Goal: Transaction & Acquisition: Book appointment/travel/reservation

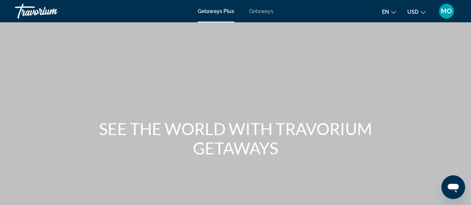
click at [392, 11] on icon "Change language" at bounding box center [393, 12] width 5 height 5
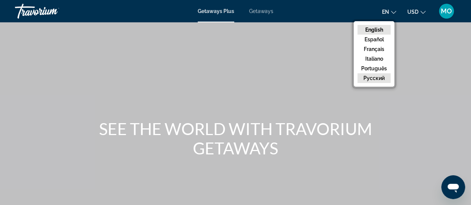
click at [381, 77] on button "русский" at bounding box center [374, 78] width 33 height 10
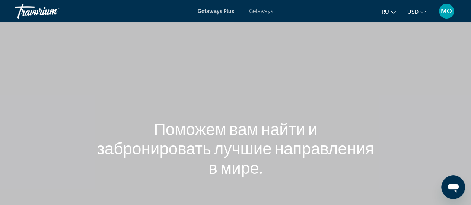
click at [413, 13] on span "USD" at bounding box center [412, 12] width 11 height 6
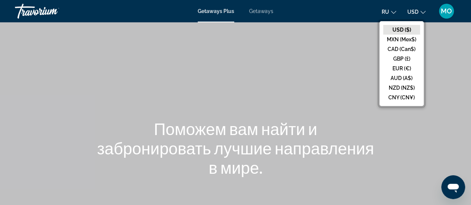
click at [437, 65] on div "Main content" at bounding box center [235, 111] width 471 height 223
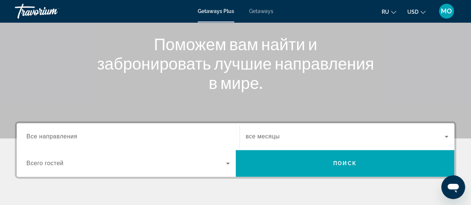
scroll to position [84, 0]
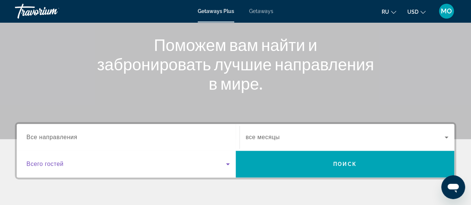
click at [228, 166] on icon "Search widget" at bounding box center [227, 164] width 9 height 9
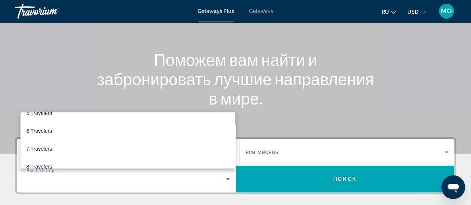
scroll to position [82, 0]
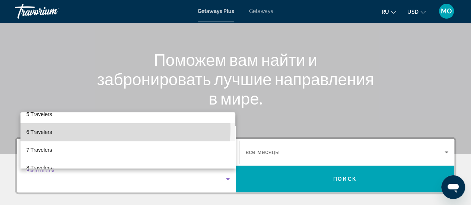
click at [112, 129] on mat-option "6 Travelers" at bounding box center [127, 132] width 215 height 18
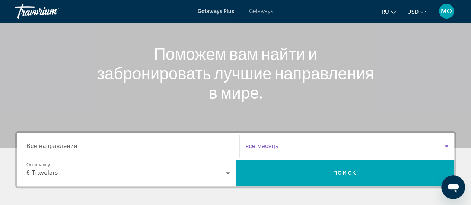
click at [447, 148] on icon "Search widget" at bounding box center [446, 146] width 9 height 9
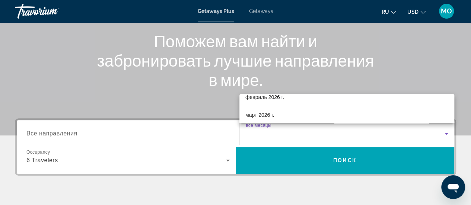
scroll to position [110, 0]
click at [466, 158] on div at bounding box center [235, 102] width 471 height 205
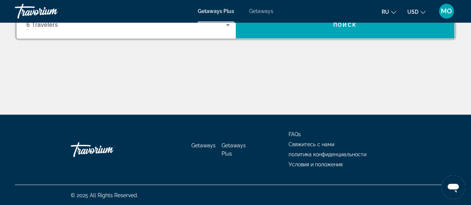
scroll to position [0, 0]
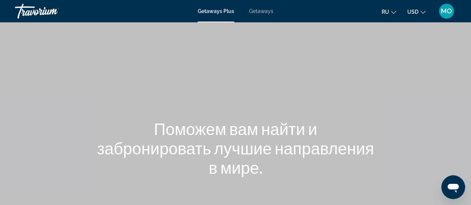
click at [262, 10] on span "Getaways" at bounding box center [261, 11] width 24 height 6
click at [221, 12] on span "Getaways Plus" at bounding box center [216, 11] width 36 height 6
click at [256, 11] on span "Getaways" at bounding box center [261, 11] width 24 height 6
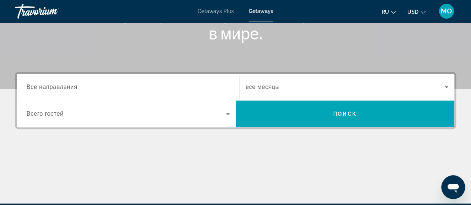
scroll to position [133, 0]
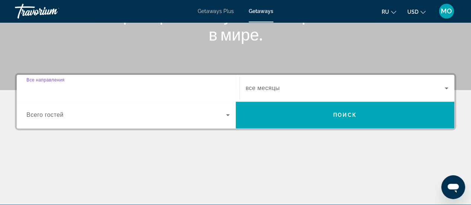
click at [216, 88] on input "Destination Все направления" at bounding box center [127, 88] width 203 height 9
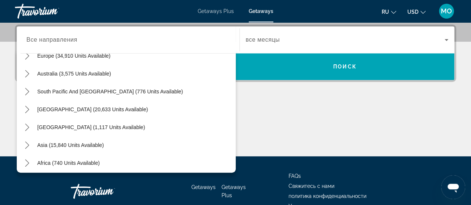
scroll to position [121, 0]
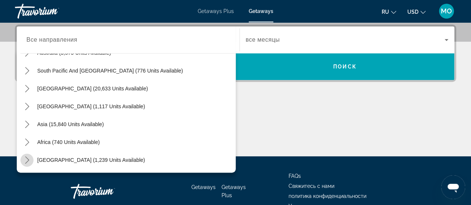
click at [29, 158] on icon "Toggle Middle East (1,239 units available) submenu" at bounding box center [26, 159] width 7 height 7
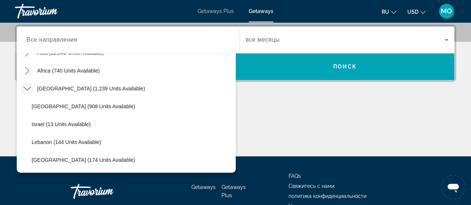
click at [105, 159] on span "[GEOGRAPHIC_DATA] (174 units available)" at bounding box center [84, 160] width 104 height 6
type input "**********"
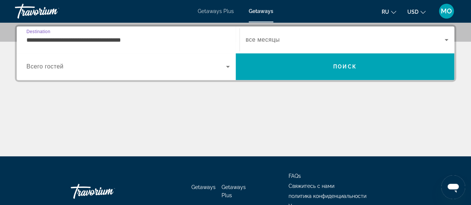
click at [230, 105] on div "Main content" at bounding box center [235, 129] width 441 height 56
click at [291, 43] on span "Search widget" at bounding box center [345, 39] width 199 height 9
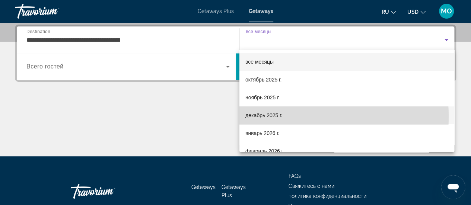
click at [283, 117] on mat-option "декабрь 2025 г." at bounding box center [347, 116] width 215 height 18
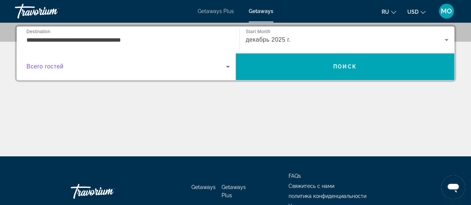
click at [226, 69] on icon "Search widget" at bounding box center [227, 66] width 9 height 9
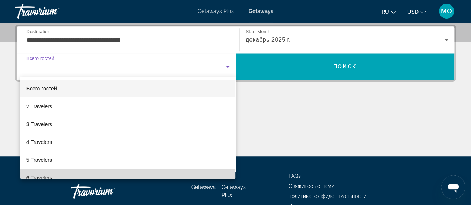
click at [220, 176] on mat-option "6 Travelers" at bounding box center [127, 178] width 215 height 18
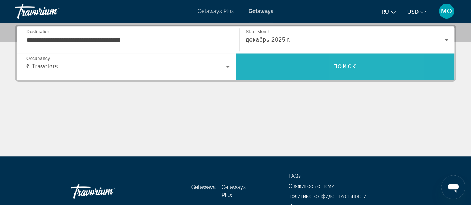
click at [346, 70] on span "Search" at bounding box center [345, 67] width 219 height 18
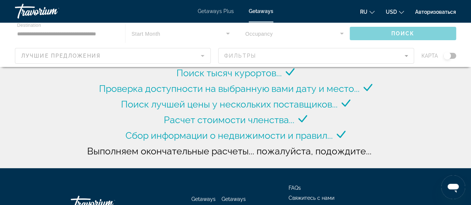
scroll to position [49, 0]
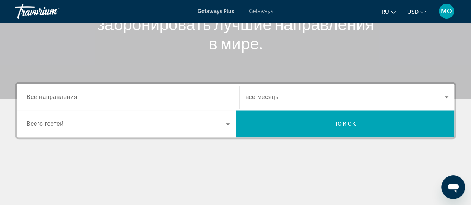
scroll to position [130, 0]
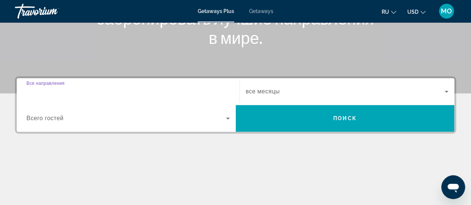
click at [180, 94] on input "Destination Все направления" at bounding box center [127, 92] width 203 height 9
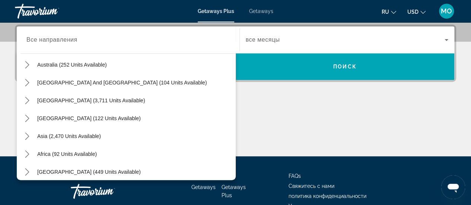
scroll to position [121, 0]
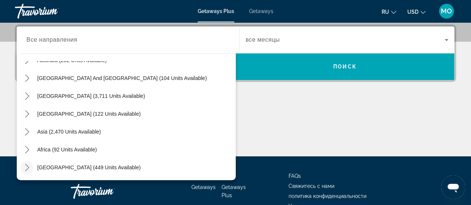
click at [29, 165] on icon "Toggle Middle East (449 units available) submenu" at bounding box center [26, 167] width 7 height 7
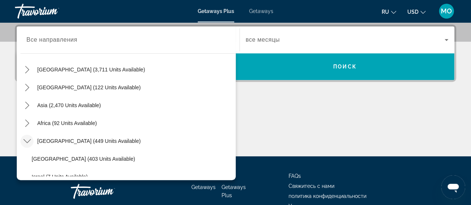
scroll to position [146, 0]
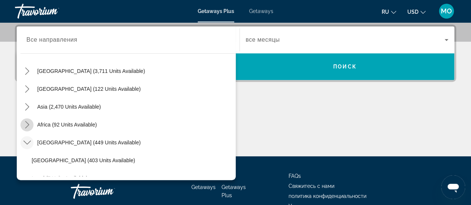
click at [27, 125] on icon "Toggle Africa (92 units available) submenu" at bounding box center [26, 124] width 7 height 7
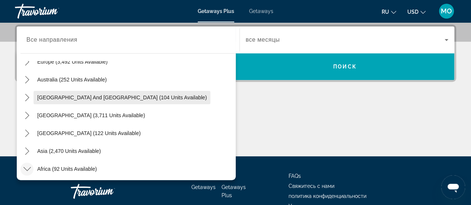
scroll to position [99, 0]
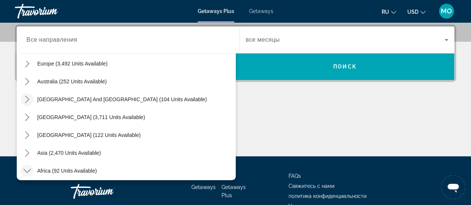
click at [29, 100] on icon "Toggle South Pacific and Oceania (104 units available) submenu" at bounding box center [26, 99] width 7 height 7
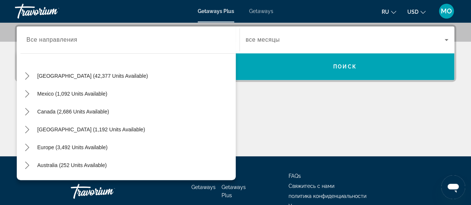
scroll to position [0, 0]
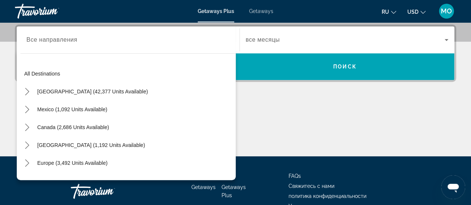
click at [183, 37] on input "Destination Все направления" at bounding box center [127, 40] width 203 height 9
click at [177, 41] on input "Destination Все направления" at bounding box center [127, 40] width 203 height 9
click at [63, 39] on input "Destination Все направления" at bounding box center [127, 40] width 203 height 9
click at [44, 42] on input "Destination Все направления" at bounding box center [127, 40] width 203 height 9
drag, startPoint x: 45, startPoint y: 34, endPoint x: 40, endPoint y: 47, distance: 13.8
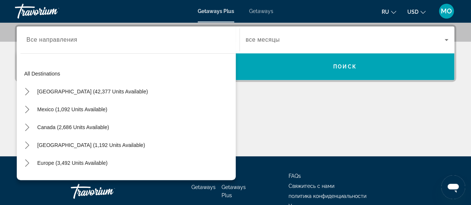
click at [45, 34] on div "Search widget" at bounding box center [127, 39] width 203 height 21
click at [32, 48] on div "Search widget" at bounding box center [127, 39] width 203 height 21
click at [26, 64] on div "All destinations United States (42,377 units available) Mexico (1,092 units ava…" at bounding box center [127, 118] width 215 height 115
click at [35, 50] on div "All destinations United States (42,377 units available) Mexico (1,092 units ava…" at bounding box center [126, 115] width 219 height 131
click at [72, 40] on span "Все направления" at bounding box center [51, 40] width 51 height 6
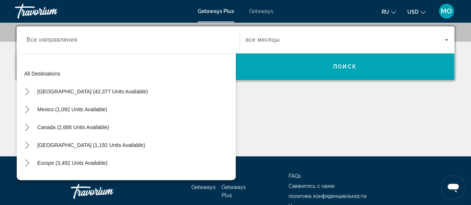
click at [72, 40] on input "Destination Все направления" at bounding box center [127, 40] width 203 height 9
click at [203, 37] on input "Destination Все направления" at bounding box center [127, 40] width 203 height 9
click at [104, 42] on input "Destination Все направления" at bounding box center [127, 40] width 203 height 9
click at [63, 28] on div "Destination Все направления All destinations United States (42,377 units availa…" at bounding box center [127, 39] width 215 height 27
click at [48, 41] on span "Все направления" at bounding box center [51, 40] width 51 height 6
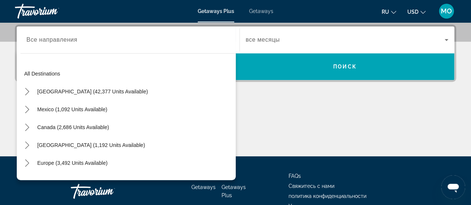
click at [48, 41] on input "Destination Все направления" at bounding box center [127, 40] width 203 height 9
click at [44, 36] on input "Destination Все направления" at bounding box center [127, 40] width 203 height 9
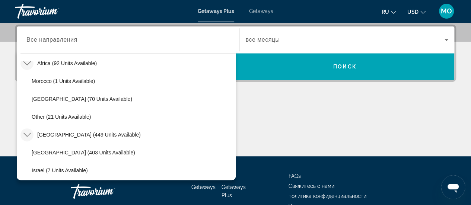
scroll to position [256, 0]
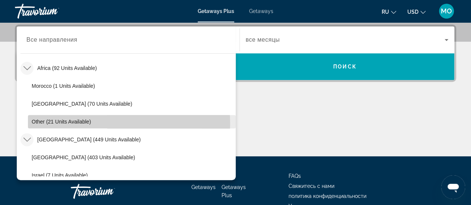
click at [74, 123] on span "Other (21 units available)" at bounding box center [61, 122] width 59 height 6
type input "**********"
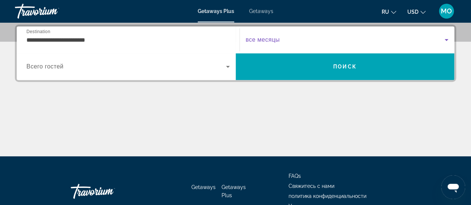
click at [275, 44] on span "Search widget" at bounding box center [345, 39] width 199 height 9
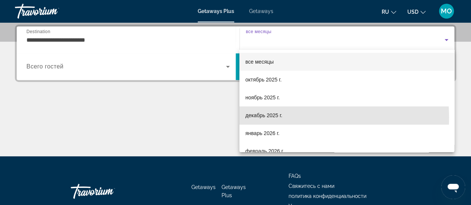
drag, startPoint x: 270, startPoint y: 118, endPoint x: 227, endPoint y: 93, distance: 49.3
click at [269, 117] on span "декабрь 2025 г." at bounding box center [263, 115] width 37 height 9
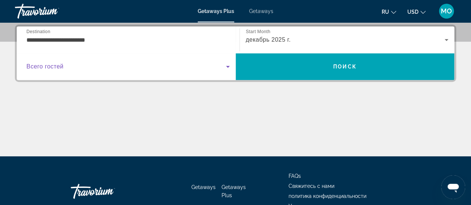
click at [227, 64] on icon "Search widget" at bounding box center [227, 66] width 9 height 9
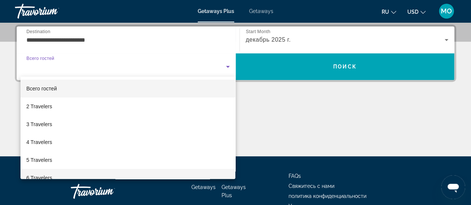
click at [82, 176] on mat-option "6 Travelers" at bounding box center [127, 178] width 215 height 18
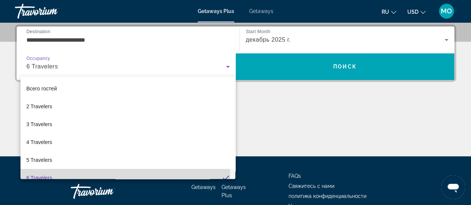
scroll to position [8, 0]
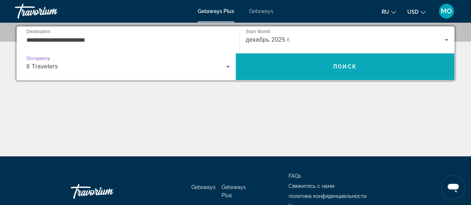
click at [311, 69] on span "Search" at bounding box center [345, 67] width 219 height 18
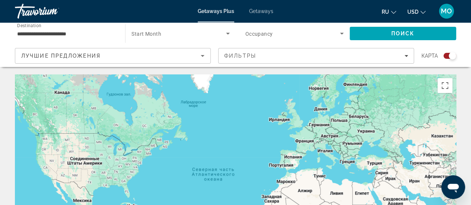
click at [265, 10] on span "Getaways" at bounding box center [261, 11] width 24 height 6
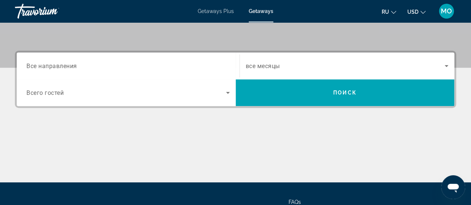
click at [184, 67] on input "Destination Все направления" at bounding box center [127, 66] width 203 height 9
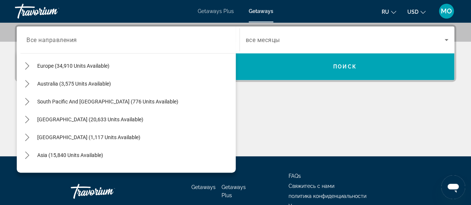
scroll to position [121, 0]
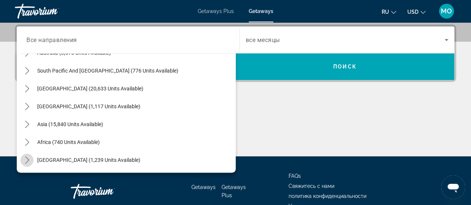
click at [27, 158] on icon "Toggle Middle East (1,239 units available) submenu" at bounding box center [27, 159] width 4 height 7
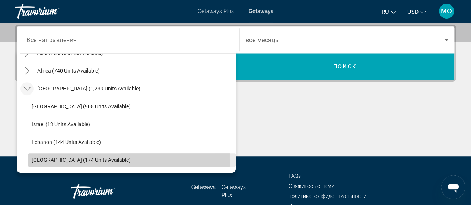
click at [80, 162] on span "[GEOGRAPHIC_DATA] (174 units available)" at bounding box center [81, 160] width 99 height 6
type input "**********"
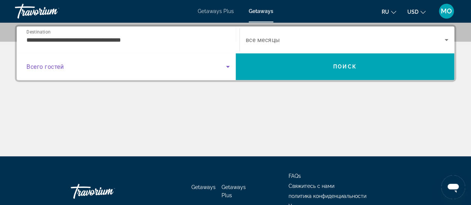
click at [229, 64] on icon "Search widget" at bounding box center [227, 66] width 9 height 9
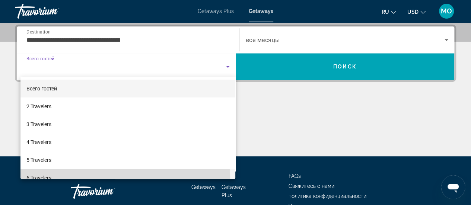
click at [50, 177] on span "6 Travelers" at bounding box center [38, 178] width 25 height 9
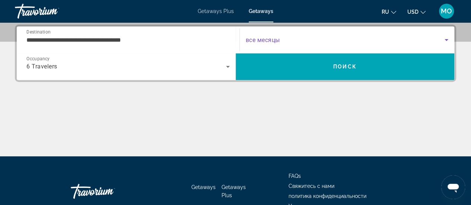
click at [289, 42] on span "Search widget" at bounding box center [345, 39] width 199 height 9
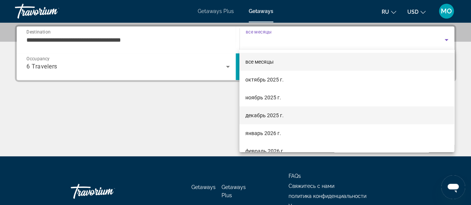
click at [276, 116] on span "декабрь 2025 г." at bounding box center [264, 115] width 38 height 9
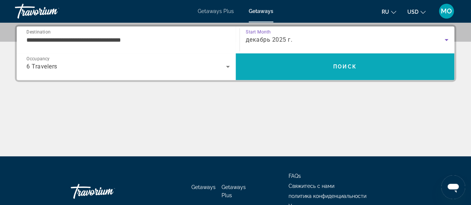
click at [299, 66] on span "Search" at bounding box center [345, 67] width 219 height 18
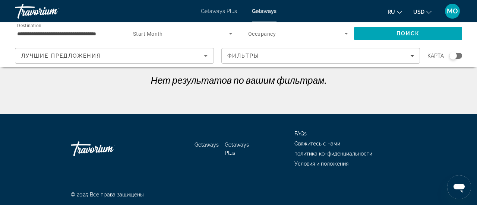
click at [455, 101] on div "**********" at bounding box center [238, 131] width 477 height 114
click at [233, 35] on icon "Search widget" at bounding box center [230, 33] width 9 height 9
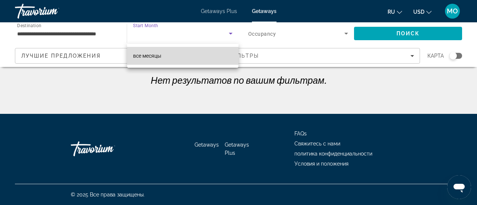
click at [223, 57] on mat-option "все месяцы" at bounding box center [182, 56] width 111 height 18
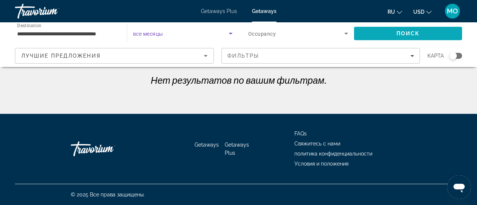
click at [390, 32] on span "Search" at bounding box center [408, 34] width 108 height 18
click at [115, 31] on input "**********" at bounding box center [67, 33] width 100 height 9
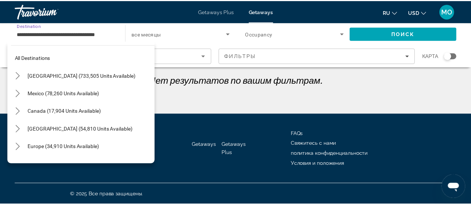
scroll to position [192, 0]
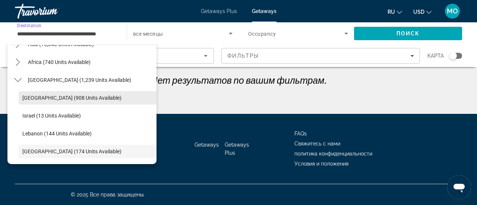
click at [64, 98] on span "[GEOGRAPHIC_DATA] (908 units available)" at bounding box center [71, 98] width 99 height 6
type input "**********"
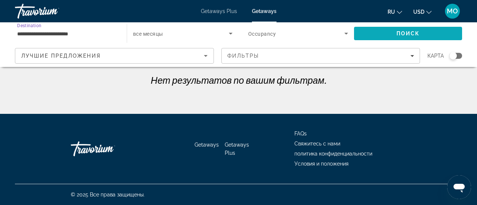
click at [383, 37] on span "Search" at bounding box center [408, 34] width 108 height 18
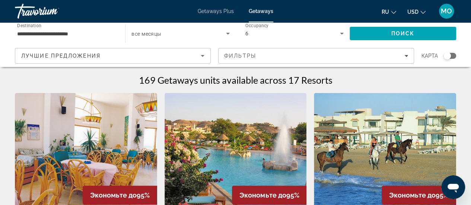
click at [226, 33] on icon "Search widget" at bounding box center [228, 34] width 4 height 2
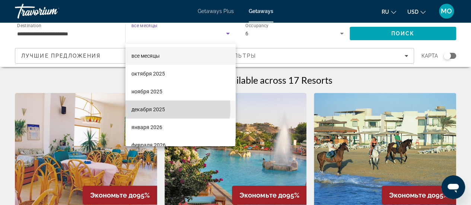
click at [162, 108] on span "декабря 2025" at bounding box center [148, 109] width 34 height 9
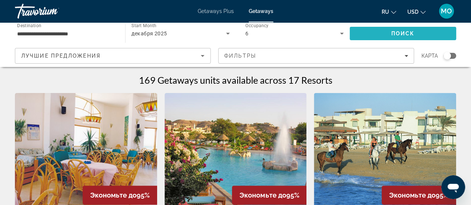
click at [384, 38] on span "Search" at bounding box center [403, 34] width 107 height 18
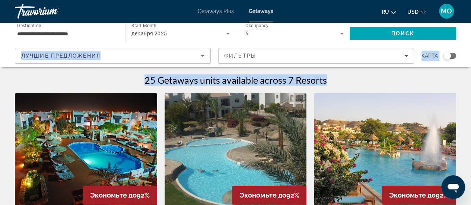
drag, startPoint x: 470, startPoint y: 35, endPoint x: 472, endPoint y: 44, distance: 8.9
click at [471, 44] on html "**********" at bounding box center [235, 102] width 471 height 205
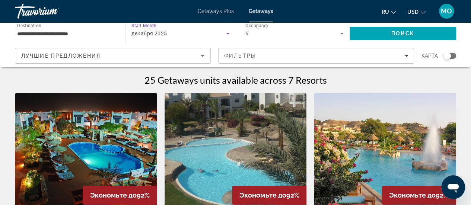
click at [148, 32] on span "декабря 2025" at bounding box center [148, 34] width 35 height 6
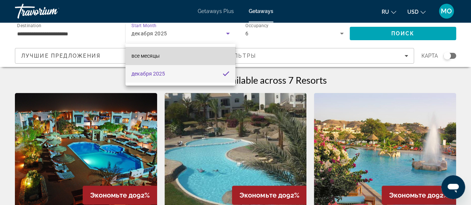
click at [218, 58] on mat-option "все месяцы" at bounding box center [181, 56] width 110 height 18
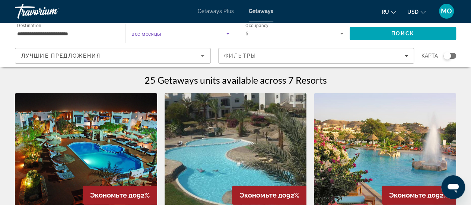
click at [226, 37] on icon "Search widget" at bounding box center [227, 33] width 9 height 9
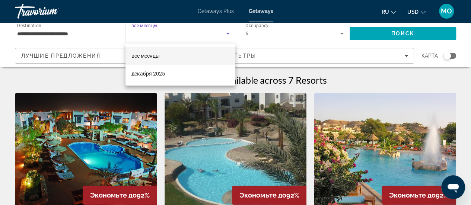
click at [226, 37] on div at bounding box center [235, 102] width 471 height 205
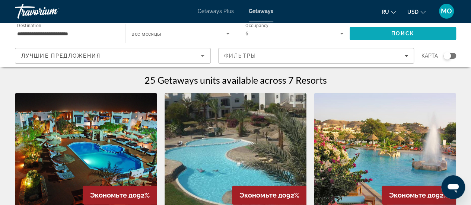
click at [391, 35] on span "Search" at bounding box center [403, 34] width 107 height 18
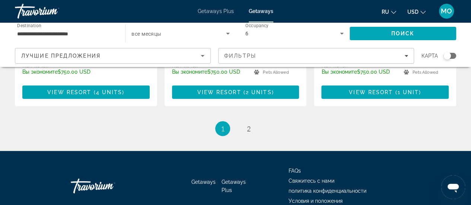
scroll to position [1009, 0]
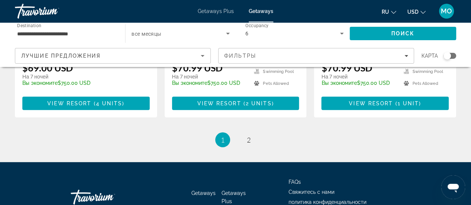
drag, startPoint x: 472, startPoint y: 30, endPoint x: 22, endPoint y: 8, distance: 449.7
click at [248, 136] on span "2" at bounding box center [249, 140] width 4 height 8
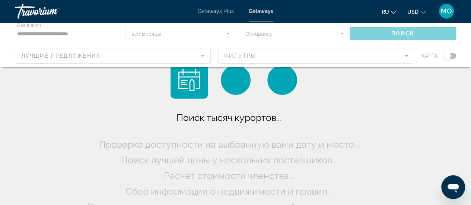
click at [224, 34] on div "Main content" at bounding box center [235, 44] width 471 height 45
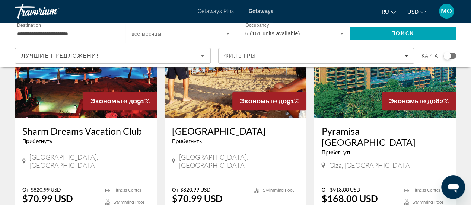
scroll to position [99, 0]
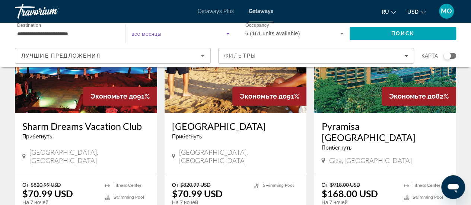
click at [226, 34] on icon "Search widget" at bounding box center [227, 33] width 9 height 9
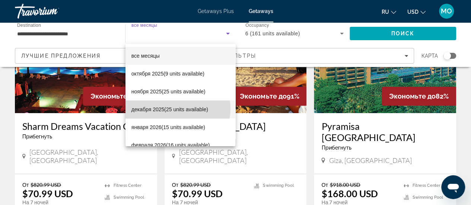
click at [174, 109] on span "декабря 2025 (25 units available)" at bounding box center [169, 109] width 77 height 9
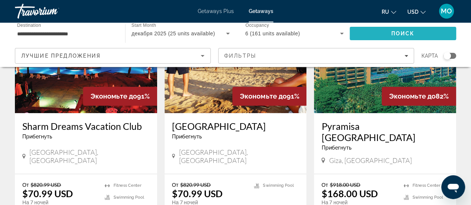
click at [364, 31] on span "Search" at bounding box center [403, 34] width 107 height 18
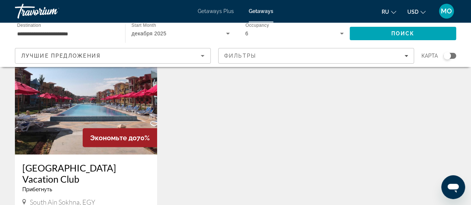
scroll to position [584, 0]
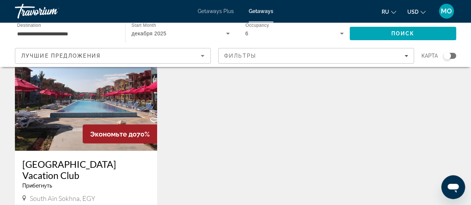
click at [91, 158] on h3 "[GEOGRAPHIC_DATA] Vacation Club" at bounding box center [85, 169] width 127 height 22
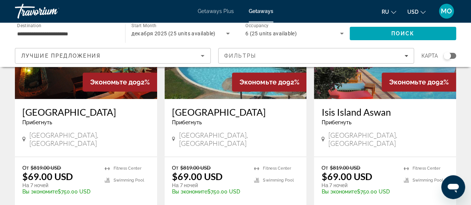
scroll to position [114, 0]
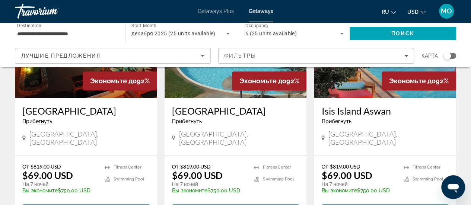
click at [50, 43] on div "**********" at bounding box center [66, 33] width 98 height 21
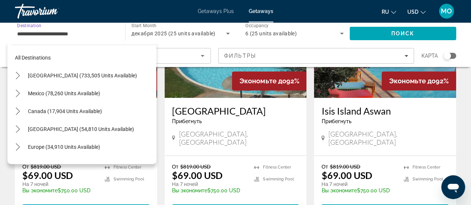
scroll to position [187, 0]
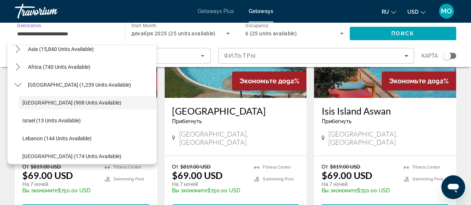
drag, startPoint x: 310, startPoint y: 41, endPoint x: 300, endPoint y: 40, distance: 9.7
click at [304, 41] on div "6 (25 units available)" at bounding box center [294, 33] width 98 height 21
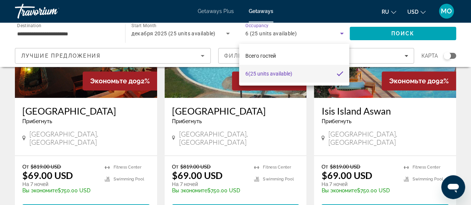
click at [85, 33] on div at bounding box center [235, 102] width 471 height 205
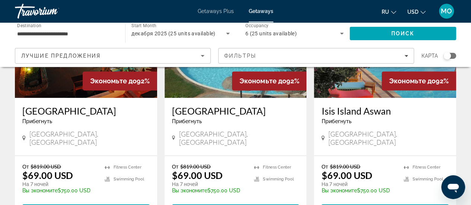
click at [62, 31] on input "**********" at bounding box center [66, 33] width 98 height 9
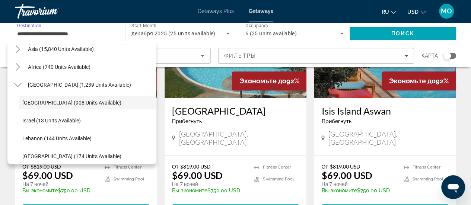
click at [44, 32] on input "**********" at bounding box center [66, 33] width 98 height 9
click at [19, 51] on icon "Toggle Asia (15,840 units available) submenu" at bounding box center [17, 48] width 7 height 7
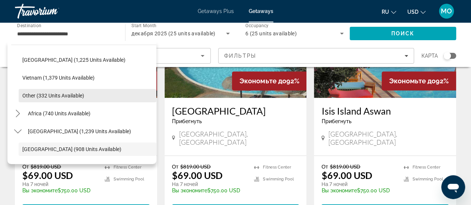
scroll to position [408, 0]
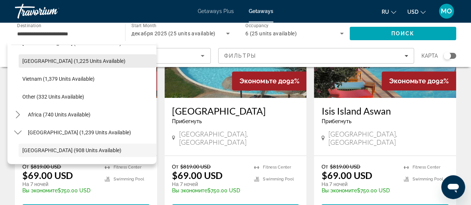
click at [84, 64] on span "Select destination: Thailand (1,225 units available)" at bounding box center [88, 61] width 138 height 18
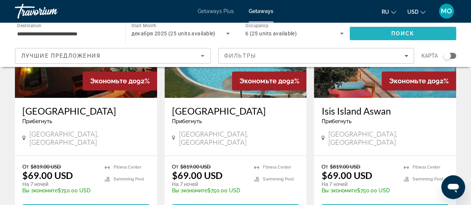
click at [368, 31] on span "Search" at bounding box center [403, 34] width 107 height 18
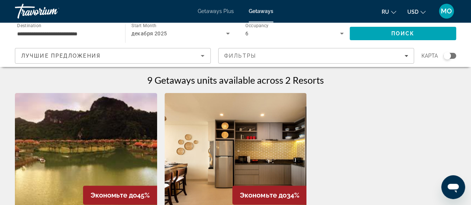
click at [84, 35] on input "**********" at bounding box center [66, 33] width 98 height 9
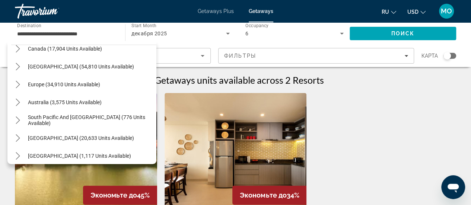
scroll to position [65, 0]
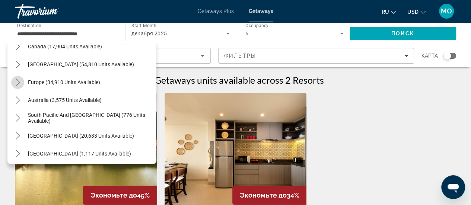
click at [16, 79] on icon "Toggle Europe (34,910 units available) submenu" at bounding box center [17, 82] width 7 height 7
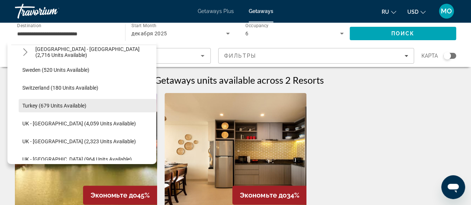
scroll to position [415, 0]
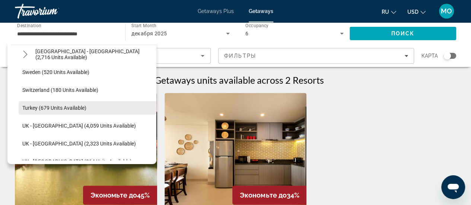
click at [79, 109] on span "Turkey (679 units available)" at bounding box center [54, 108] width 64 height 6
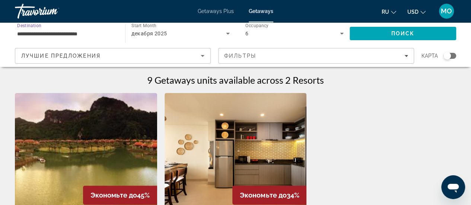
type input "**********"
click at [393, 35] on span "Поиск" at bounding box center [402, 34] width 23 height 6
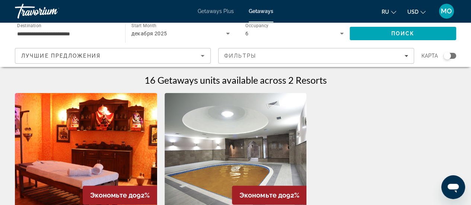
click at [342, 33] on icon "Search widget" at bounding box center [342, 34] width 4 height 2
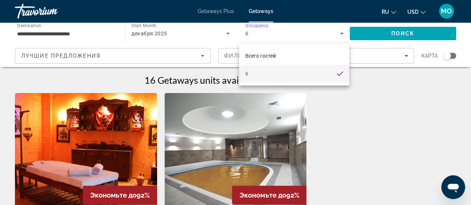
click at [315, 73] on mat-option "6" at bounding box center [294, 74] width 110 height 18
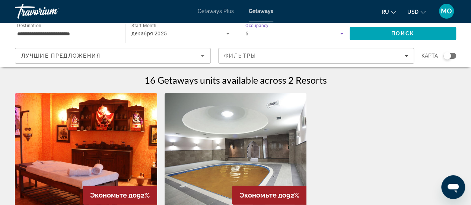
click at [321, 35] on div "6" at bounding box center [292, 33] width 95 height 9
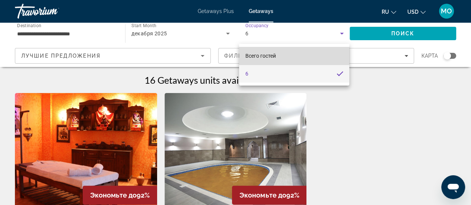
click at [269, 56] on span "Всего гостей" at bounding box center [260, 56] width 31 height 6
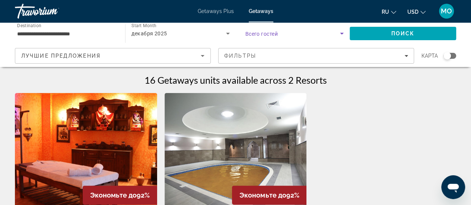
click at [277, 37] on span "Search widget" at bounding box center [292, 33] width 95 height 9
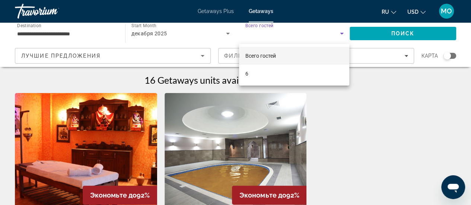
click at [280, 35] on div at bounding box center [235, 102] width 471 height 205
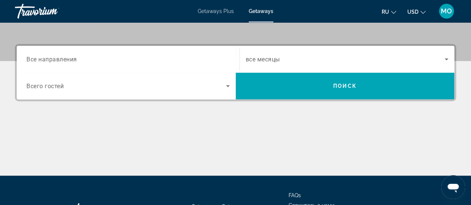
click at [229, 83] on icon "Search widget" at bounding box center [227, 86] width 9 height 9
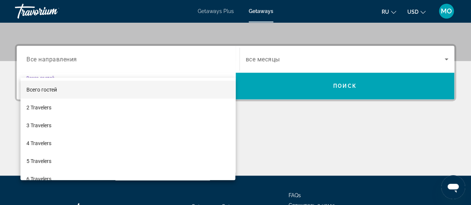
scroll to position [182, 0]
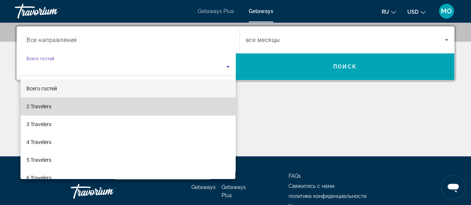
click at [219, 103] on mat-option "2 Travelers" at bounding box center [127, 107] width 215 height 18
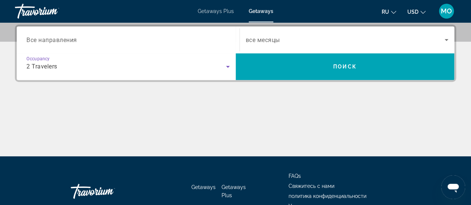
click at [181, 38] on input "Destination Все направления" at bounding box center [127, 40] width 203 height 9
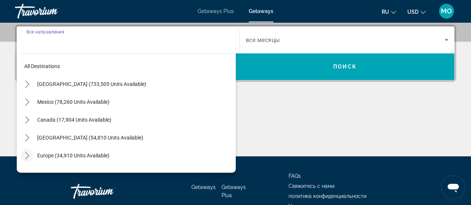
click at [25, 154] on icon "Toggle Europe (34,910 units available) submenu" at bounding box center [26, 155] width 7 height 7
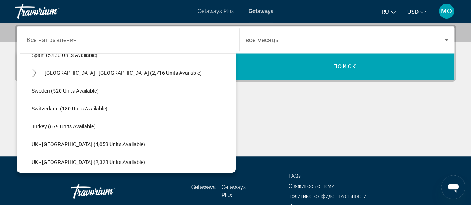
scroll to position [422, 0]
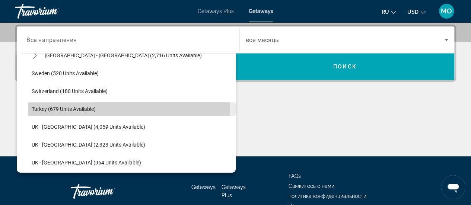
click at [113, 110] on span "Select destination: Turkey (679 units available)" at bounding box center [132, 109] width 208 height 18
type input "**********"
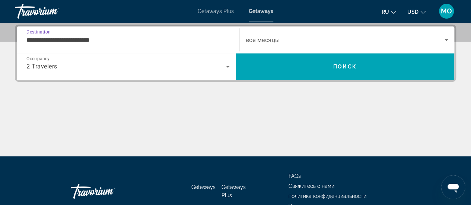
click at [286, 43] on span "Search widget" at bounding box center [345, 39] width 199 height 9
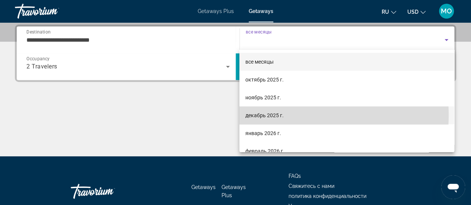
click at [269, 114] on span "декабрь 2025 г." at bounding box center [264, 115] width 38 height 9
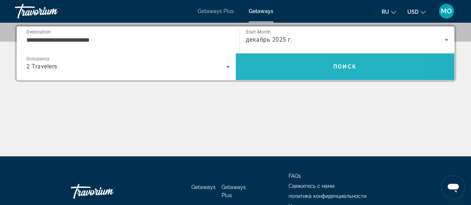
click at [298, 69] on span "Search" at bounding box center [345, 67] width 219 height 18
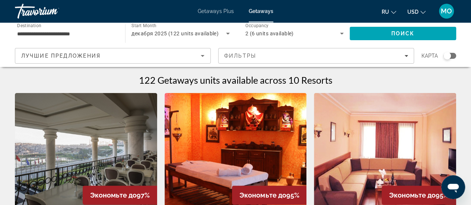
click at [77, 159] on img "Main content" at bounding box center [86, 152] width 142 height 119
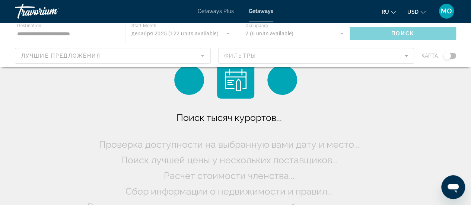
click at [95, 35] on div "Main content" at bounding box center [235, 44] width 471 height 45
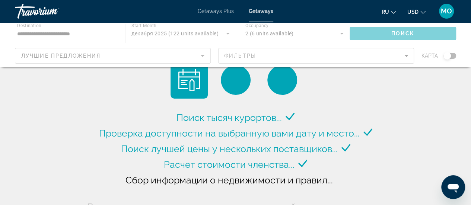
click at [110, 28] on div "Main content" at bounding box center [235, 44] width 471 height 45
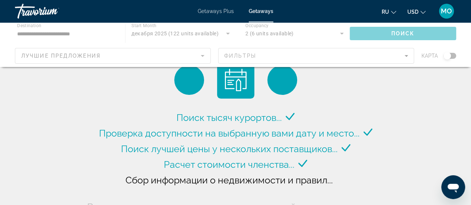
click at [81, 34] on div "Main content" at bounding box center [235, 44] width 471 height 45
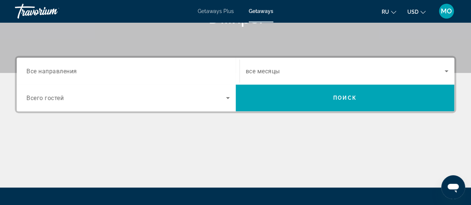
click at [192, 64] on div "Search widget" at bounding box center [127, 71] width 203 height 21
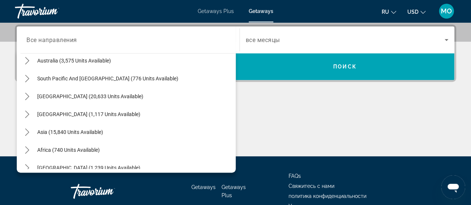
scroll to position [121, 0]
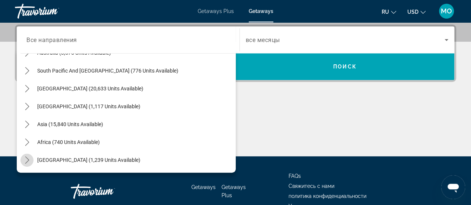
click at [23, 160] on icon "Toggle Middle East (1,239 units available) submenu" at bounding box center [26, 159] width 7 height 7
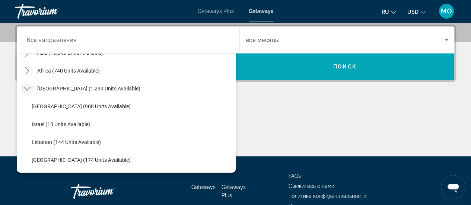
click at [290, 137] on div "Main content" at bounding box center [235, 129] width 441 height 56
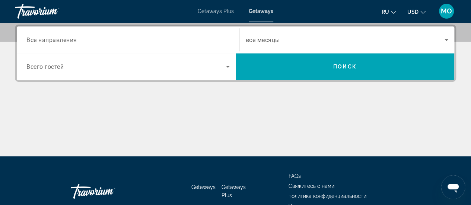
click at [235, 116] on div "Main content" at bounding box center [235, 129] width 441 height 56
